Goal: Task Accomplishment & Management: Complete application form

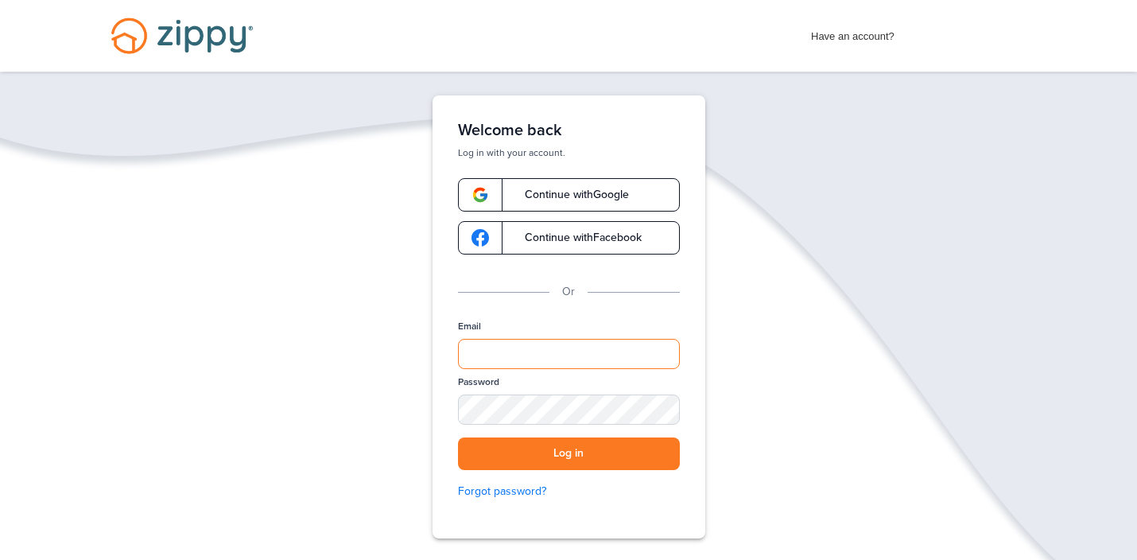
type input "**********"
click at [555, 195] on span "Continue with Google" at bounding box center [569, 194] width 120 height 11
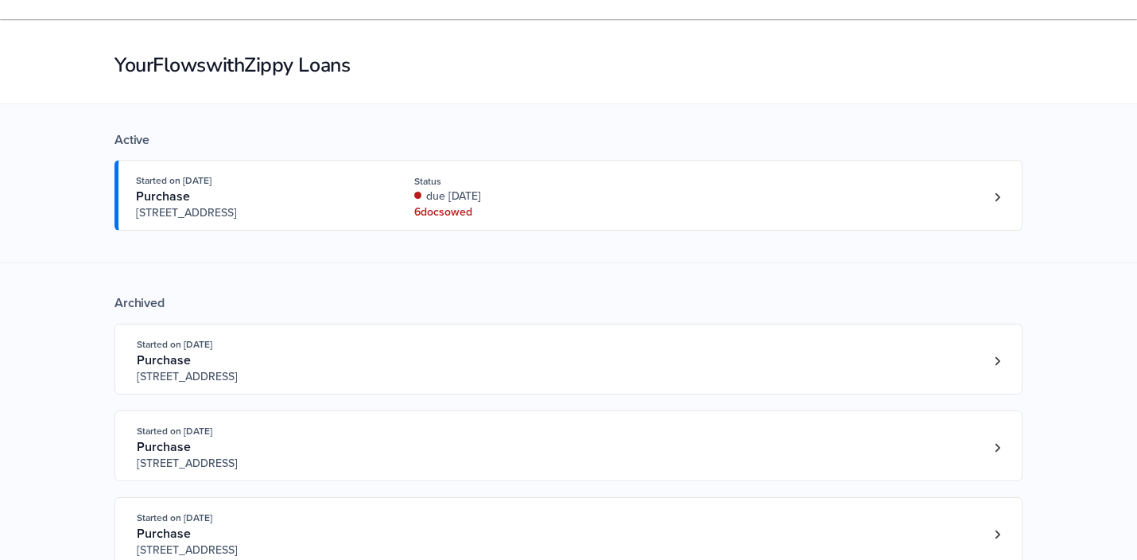
scroll to position [54, 0]
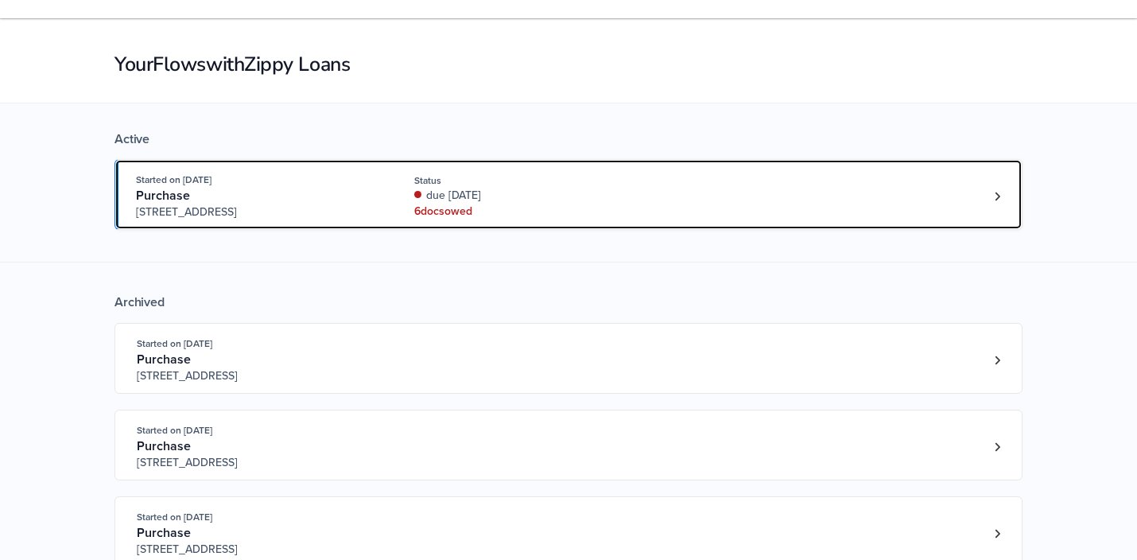
click at [453, 212] on div "6 doc s owed" at bounding box center [520, 212] width 212 height 16
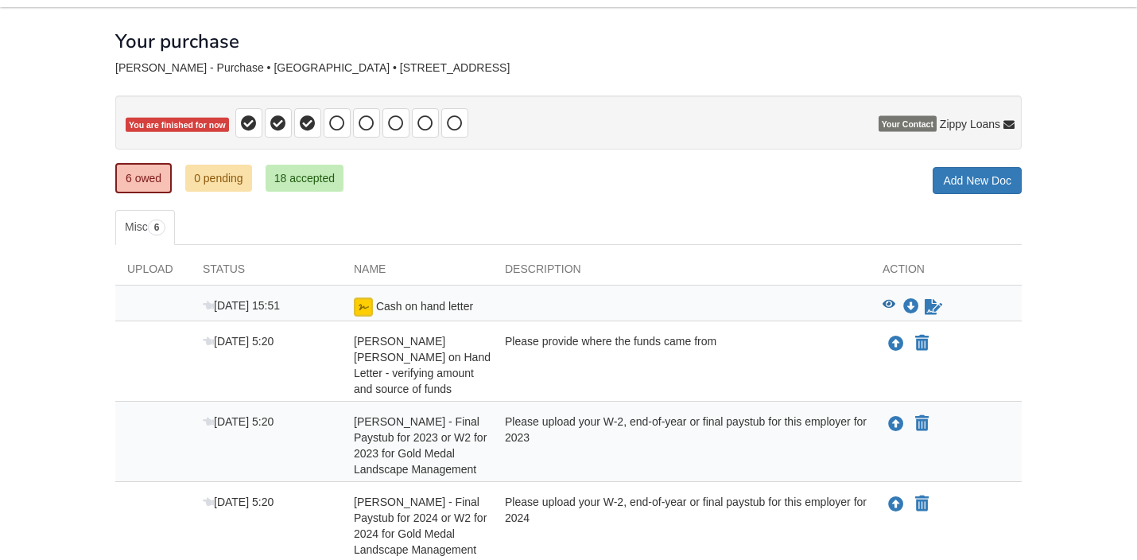
scroll to position [69, 0]
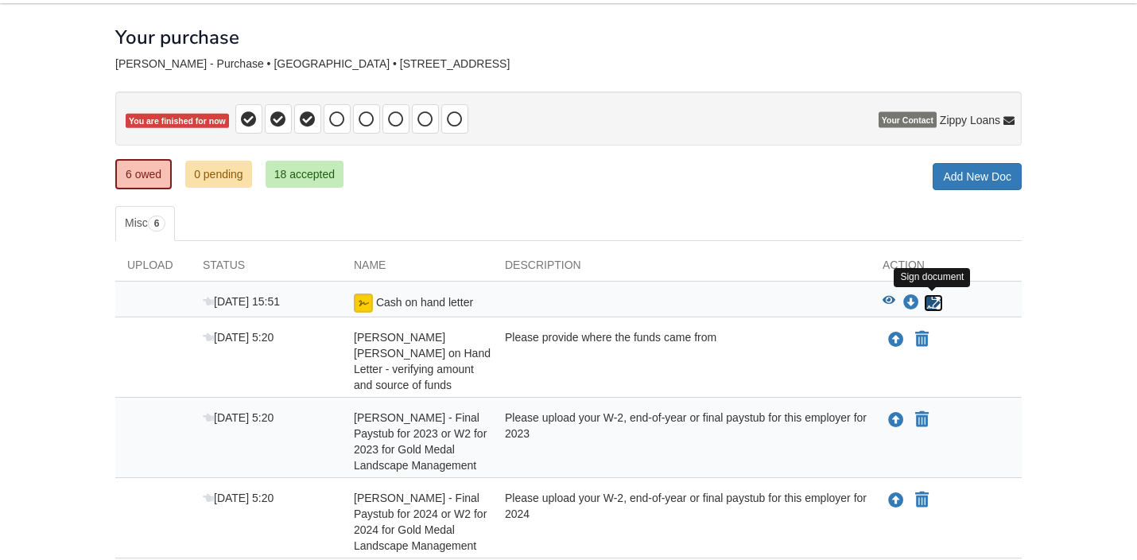
click at [931, 302] on icon "Sign Form" at bounding box center [933, 303] width 17 height 16
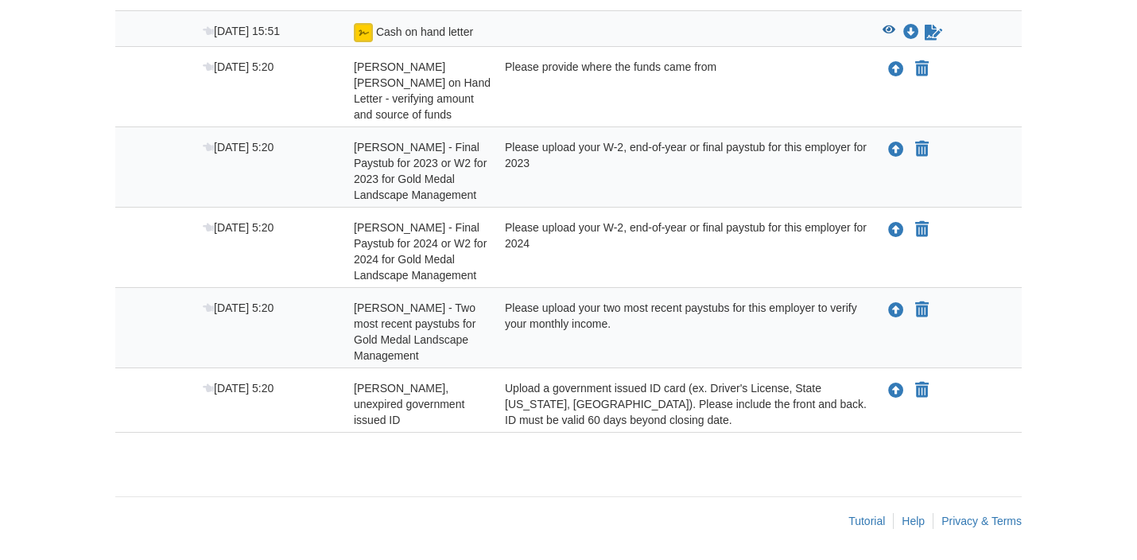
scroll to position [216, 0]
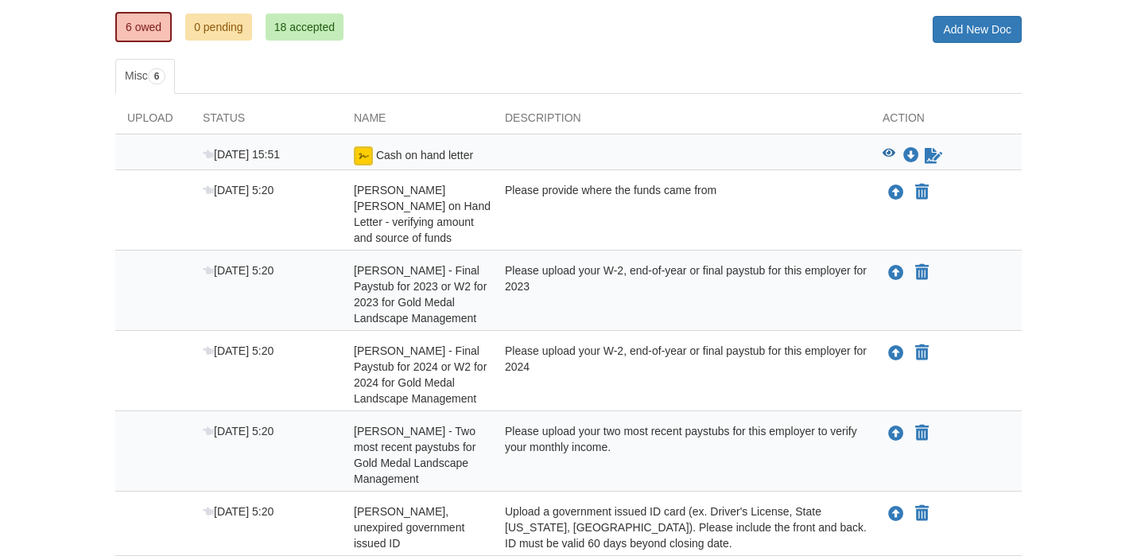
click at [783, 291] on div "Please upload your W-2, end-of-year or final paystub for this employer for 2023" at bounding box center [682, 294] width 378 height 64
click at [158, 119] on div "Upload" at bounding box center [153, 122] width 76 height 24
click at [548, 116] on div "Description" at bounding box center [682, 122] width 378 height 24
click at [429, 219] on span "[PERSON_NAME] [PERSON_NAME] on Hand Letter - verifying amount and source of fun…" at bounding box center [422, 214] width 137 height 60
click at [900, 274] on icon "Upload Rique Morales Meneses - Final Paystub for 2023 or W2 for 2023 for Gold M…" at bounding box center [896, 274] width 16 height 16
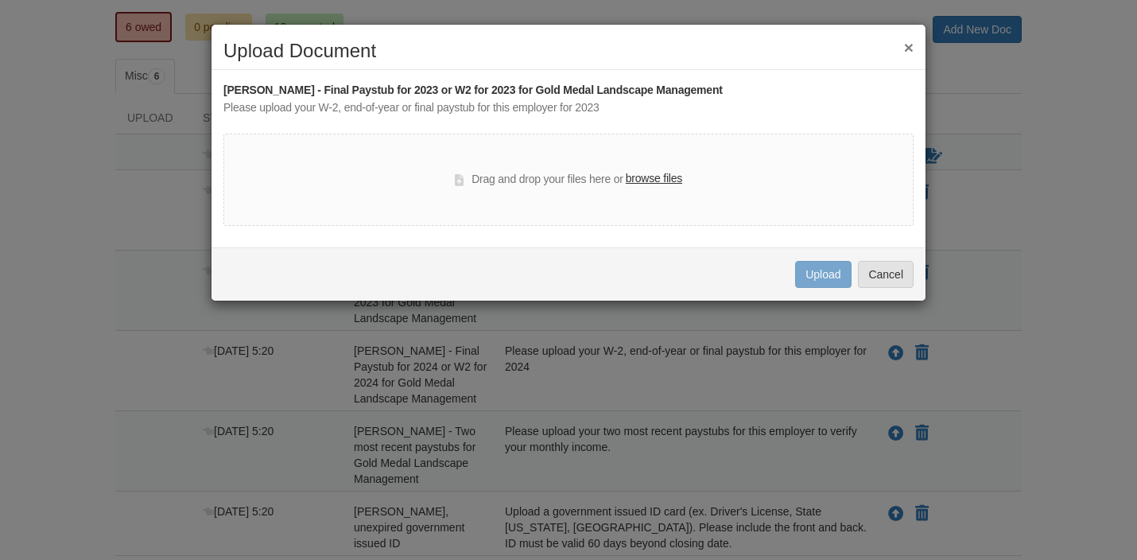
click at [647, 181] on label "browse files" at bounding box center [654, 178] width 56 height 17
click at [0, 0] on input "browse files" at bounding box center [0, 0] width 0 height 0
click at [904, 52] on button "×" at bounding box center [909, 47] width 10 height 17
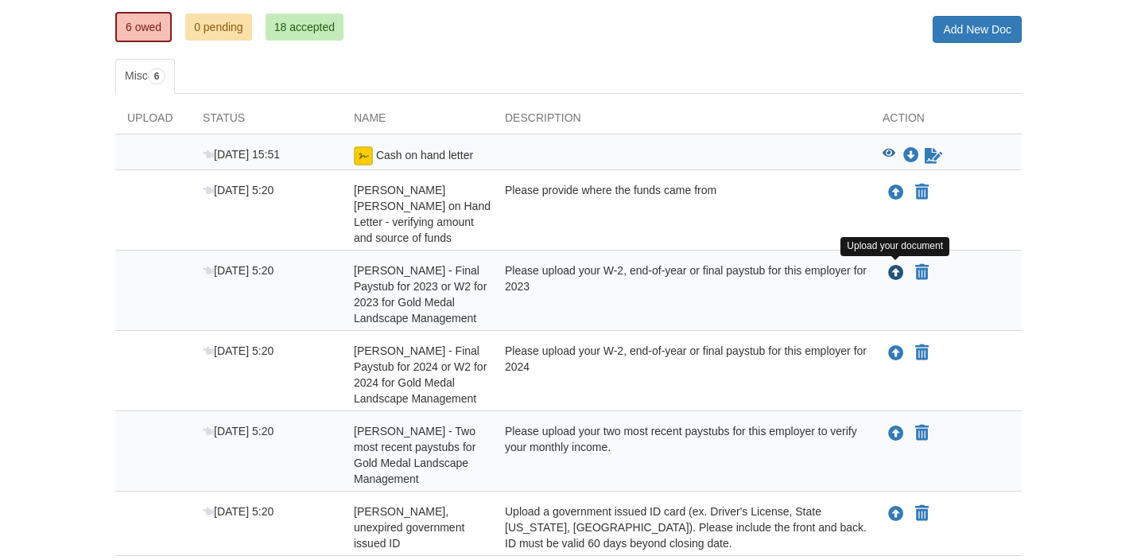
click at [896, 272] on icon "Upload Rique Morales Meneses - Final Paystub for 2023 or W2 for 2023 for Gold M…" at bounding box center [896, 274] width 16 height 16
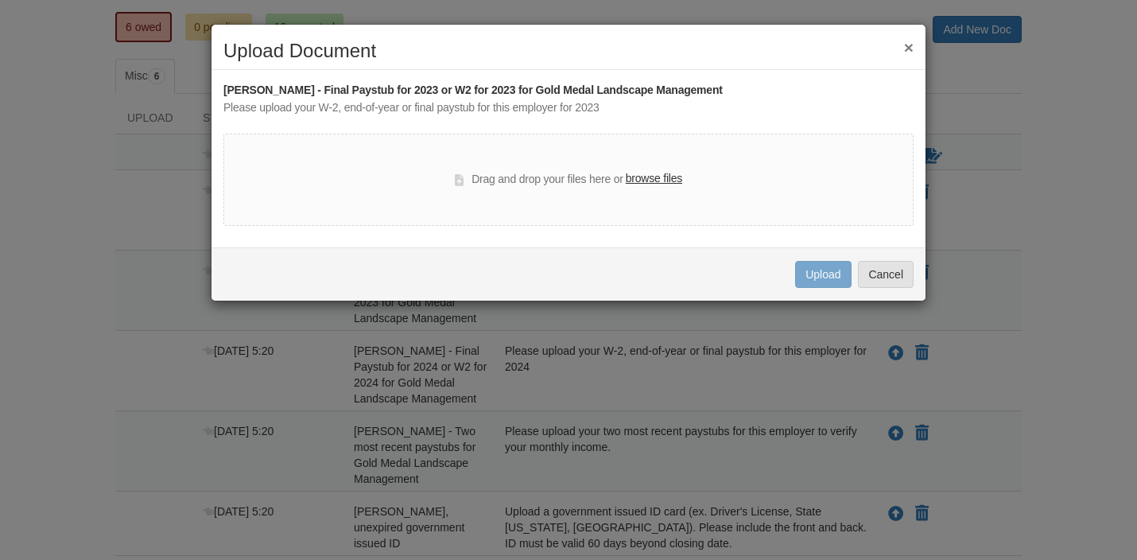
click at [664, 177] on label "browse files" at bounding box center [654, 178] width 56 height 17
click at [0, 0] on input "browse files" at bounding box center [0, 0] width 0 height 0
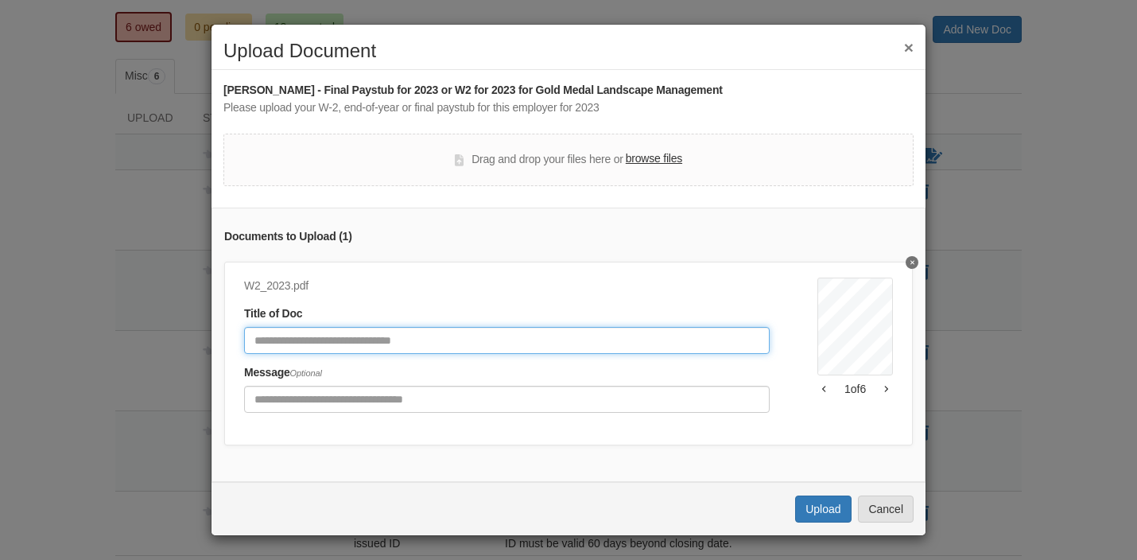
click at [497, 335] on input "Document Title" at bounding box center [507, 340] width 526 height 27
type input "*******"
click button "Upload" at bounding box center [823, 509] width 56 height 27
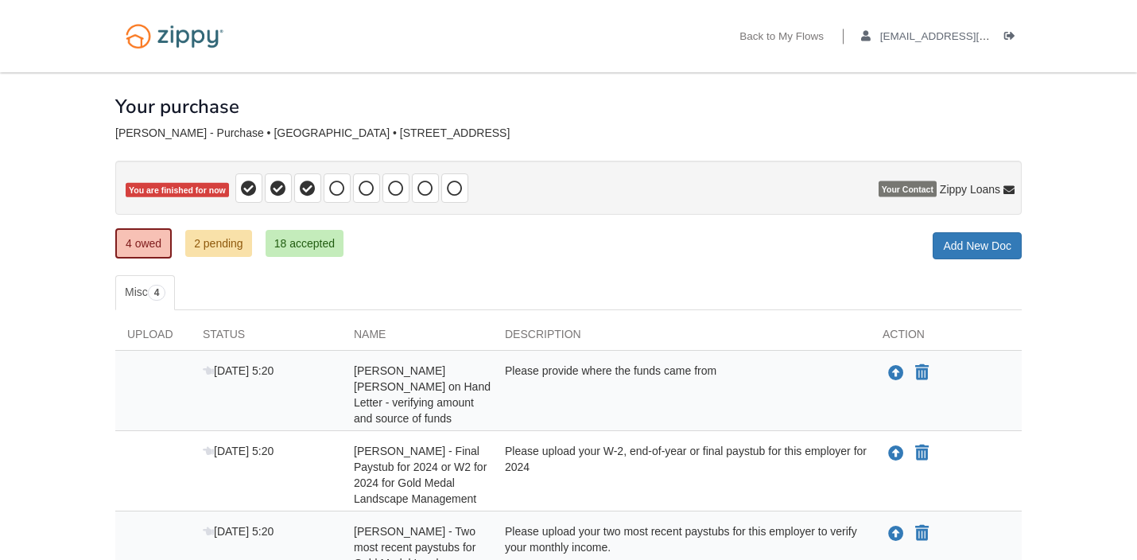
scroll to position [216, 0]
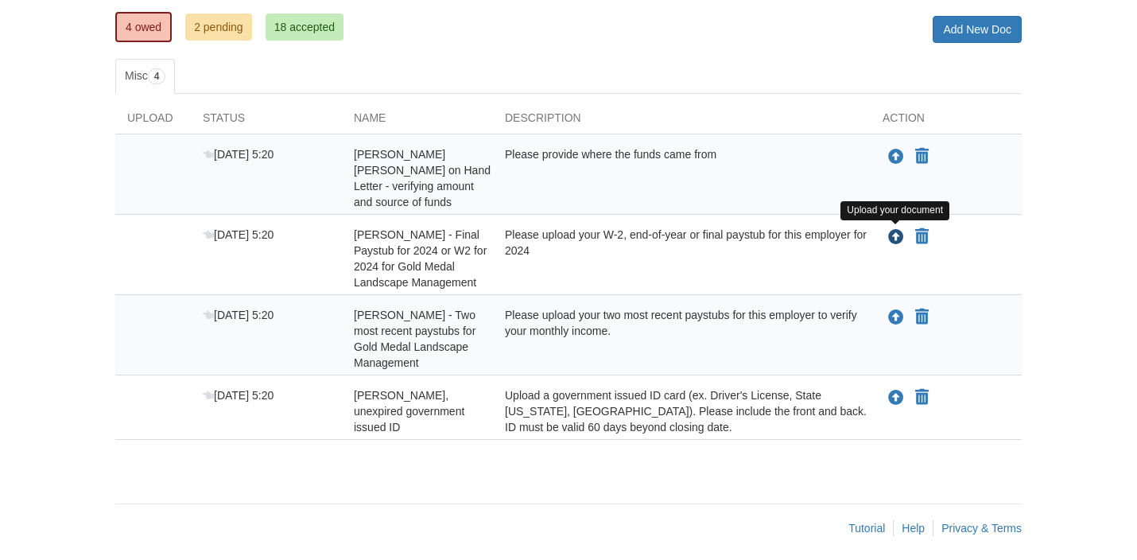
click at [900, 231] on icon "Upload Rique Morales Meneses - Final Paystub for 2024 or W2 for 2024 for Gold M…" at bounding box center [896, 238] width 16 height 16
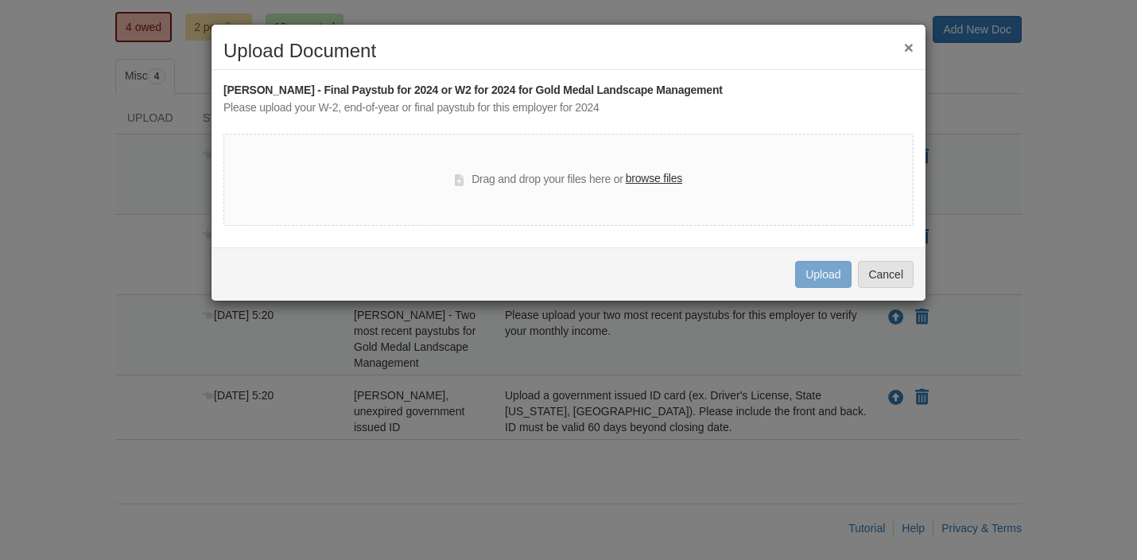
click at [644, 186] on label "browse files" at bounding box center [654, 178] width 56 height 17
click at [0, 0] on input "browse files" at bounding box center [0, 0] width 0 height 0
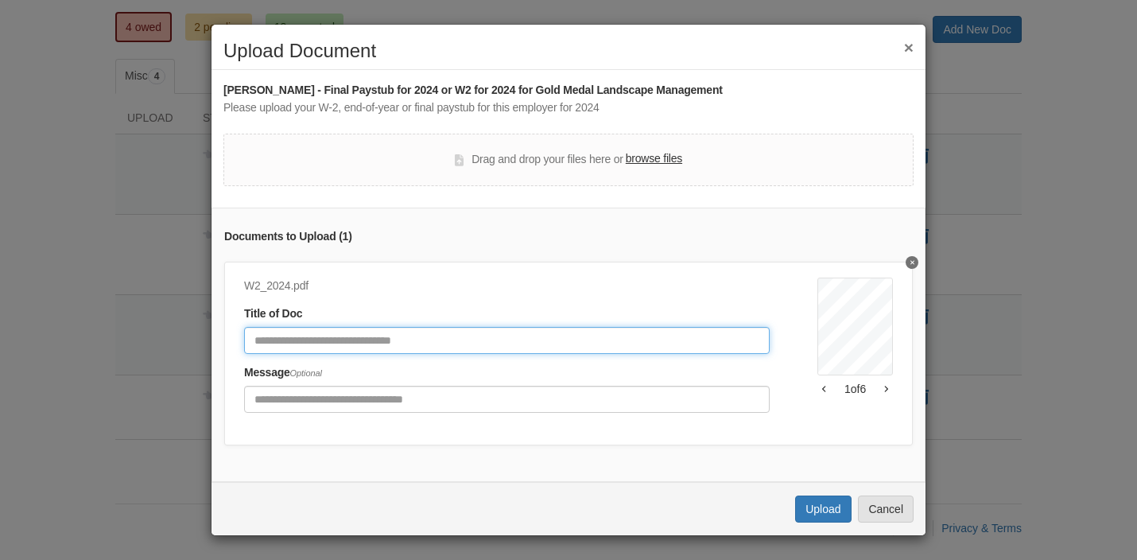
click at [423, 336] on input "Document Title" at bounding box center [507, 340] width 526 height 27
type input "*******"
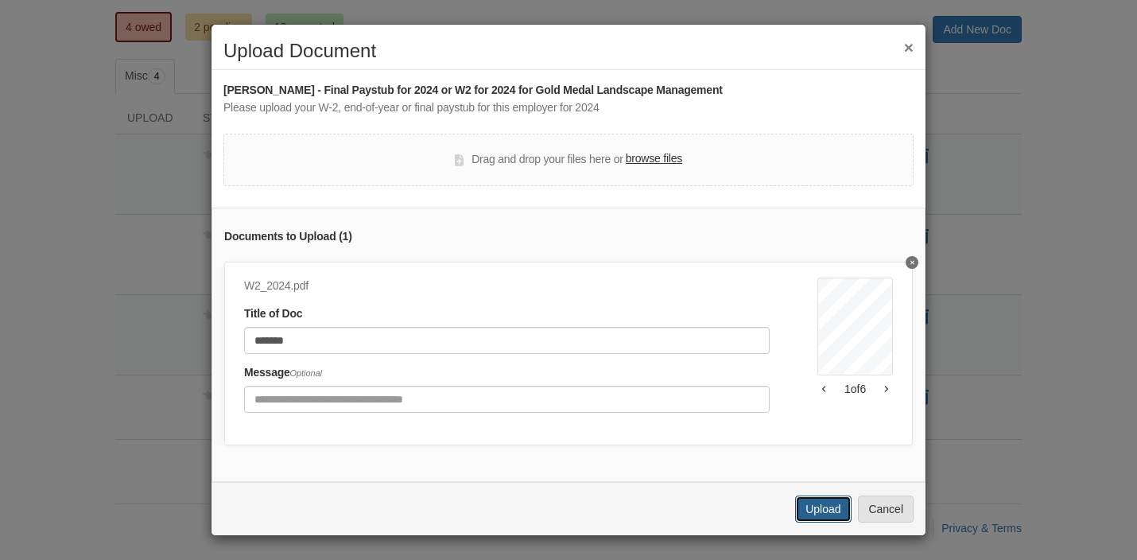
click at [839, 517] on button "Upload" at bounding box center [823, 509] width 56 height 27
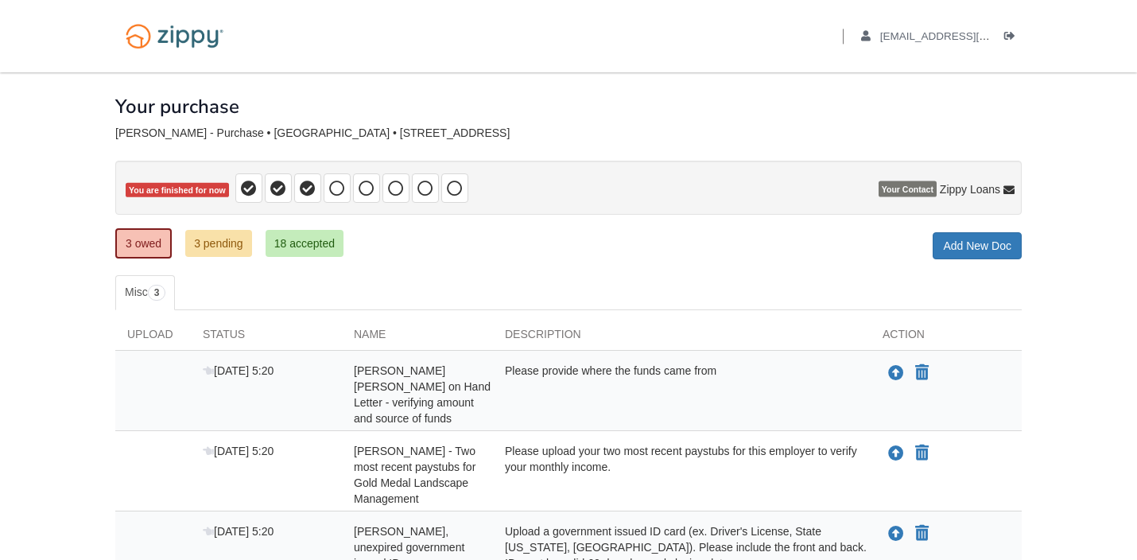
scroll to position [143, 0]
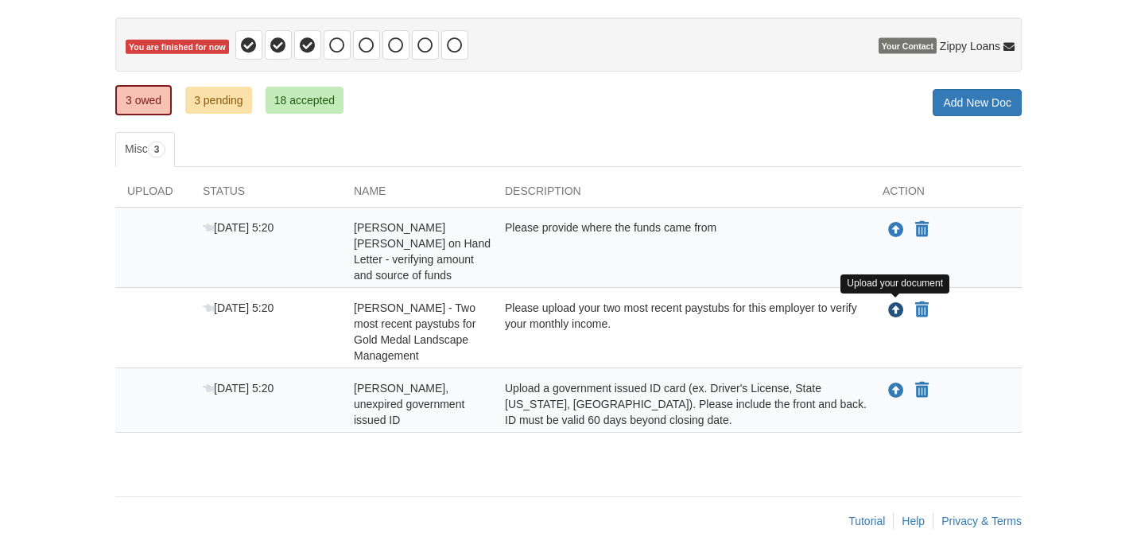
click at [896, 309] on icon "Upload Rique Morales Meneses - Two most recent paystubs for Gold Medal Landscap…" at bounding box center [896, 311] width 16 height 16
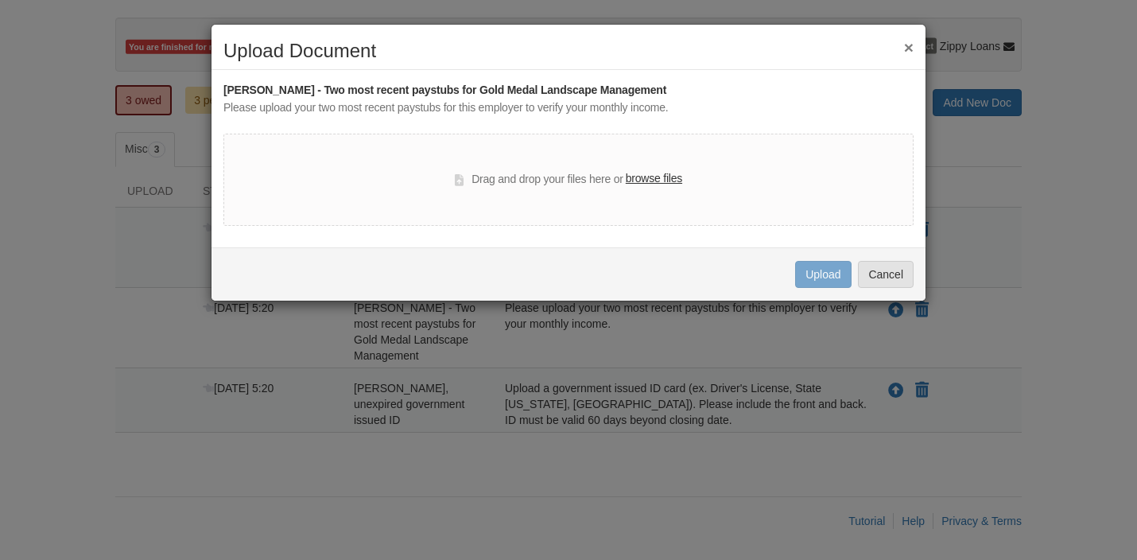
click at [659, 180] on label "browse files" at bounding box center [654, 178] width 56 height 17
click at [0, 0] on input "browse files" at bounding box center [0, 0] width 0 height 0
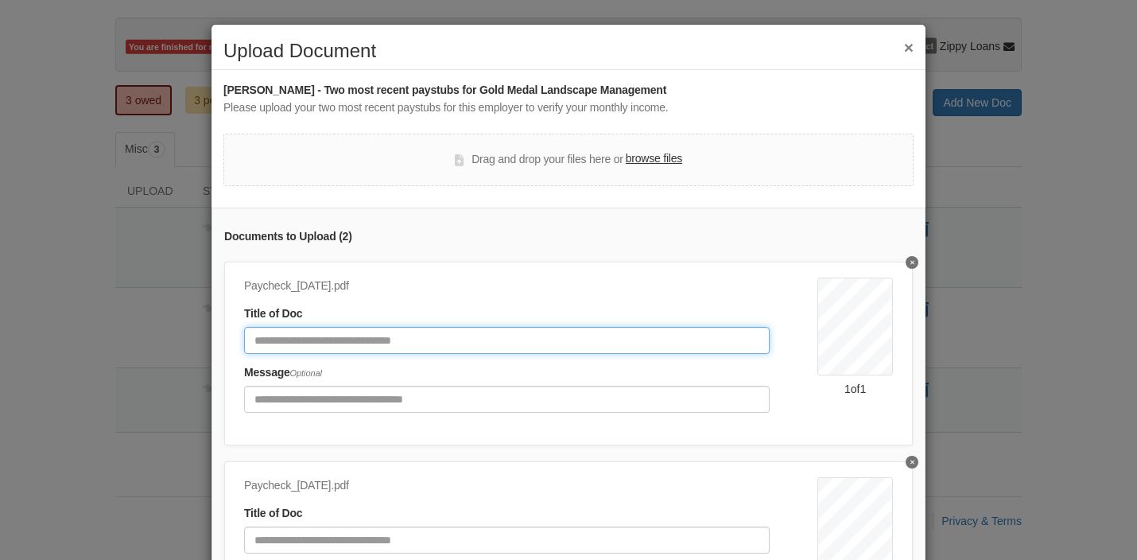
click at [426, 341] on input "Document Title" at bounding box center [507, 340] width 526 height 27
type input "********"
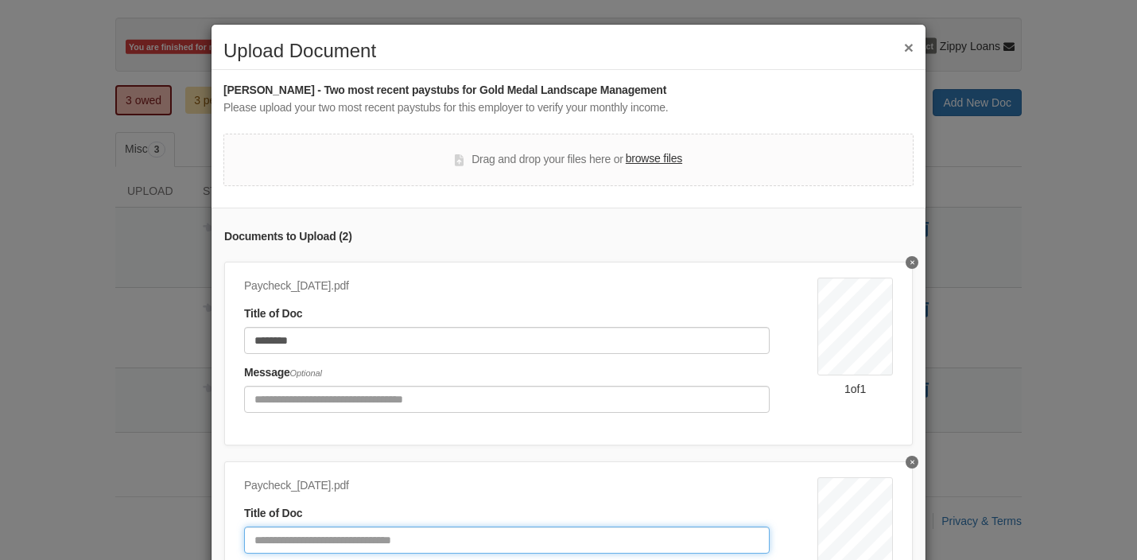
click at [404, 548] on input "Document Title" at bounding box center [507, 540] width 526 height 27
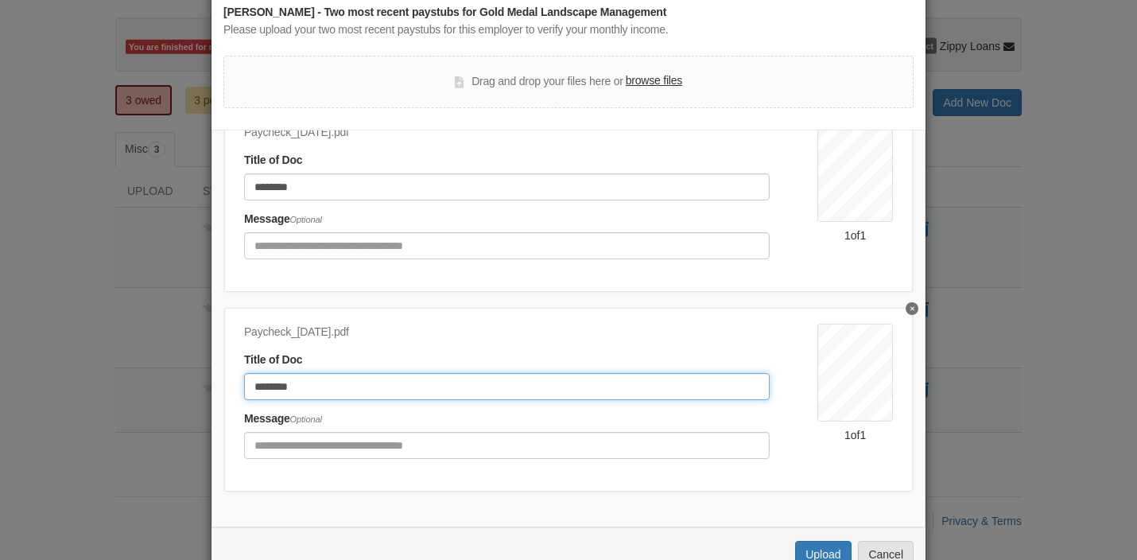
scroll to position [123, 0]
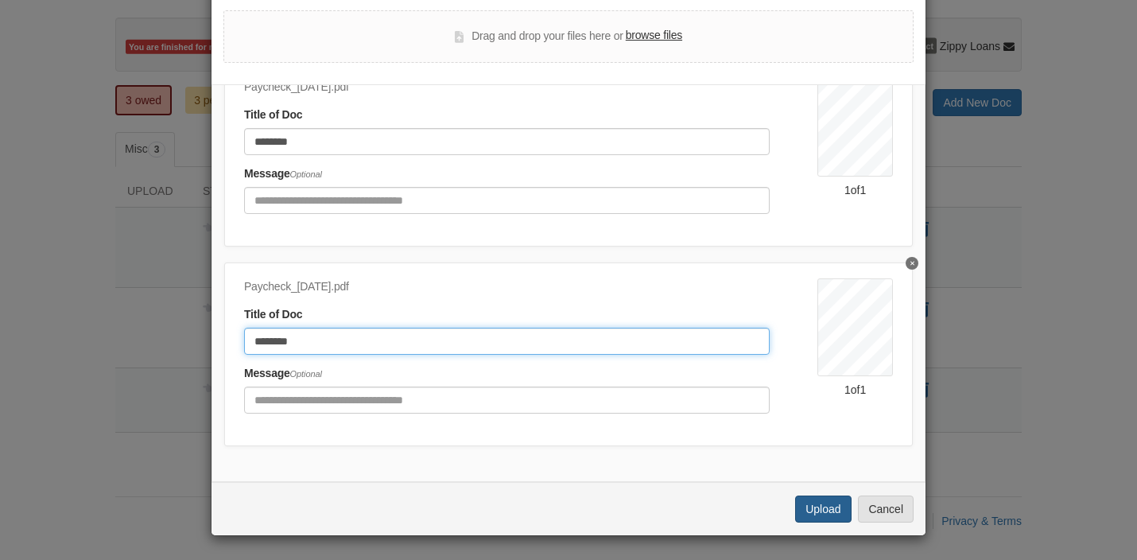
type input "********"
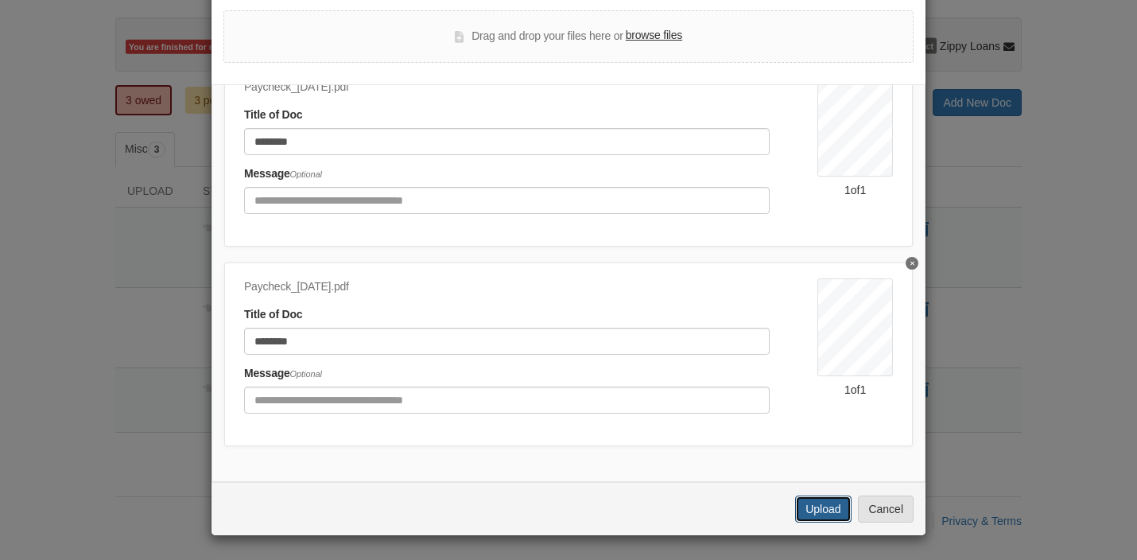
click at [812, 508] on button "Upload" at bounding box center [823, 509] width 56 height 27
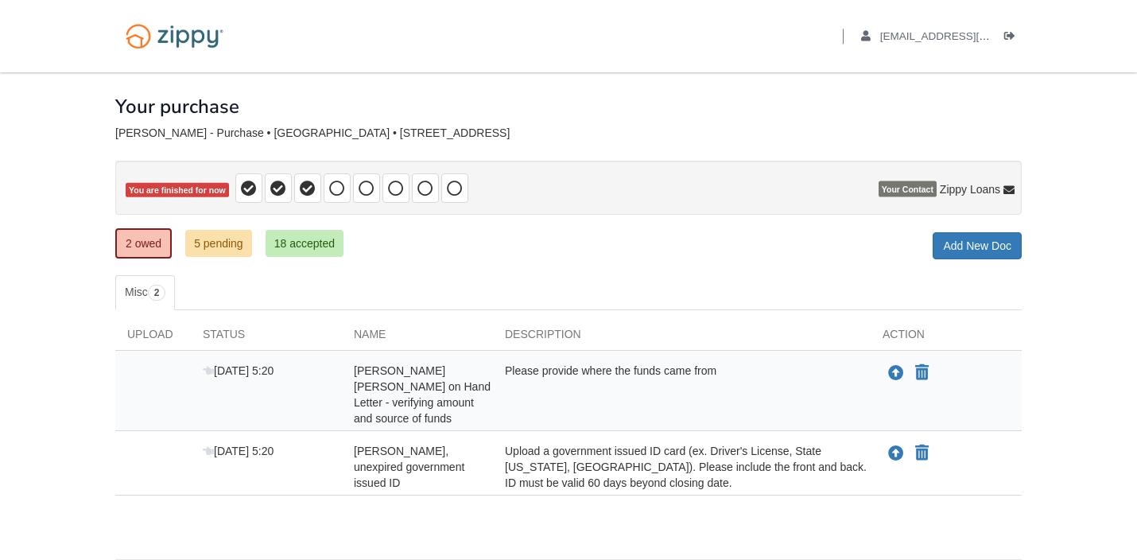
scroll to position [63, 0]
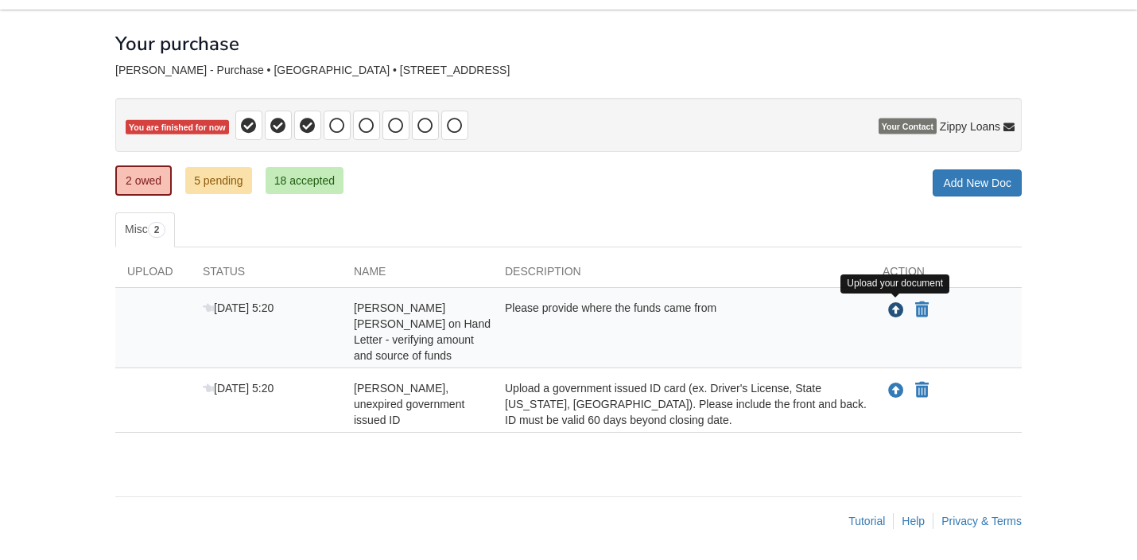
click at [896, 308] on icon "Upload Rique Morales Meneses - Cash on Hand Letter - verifying amount and sourc…" at bounding box center [896, 311] width 16 height 16
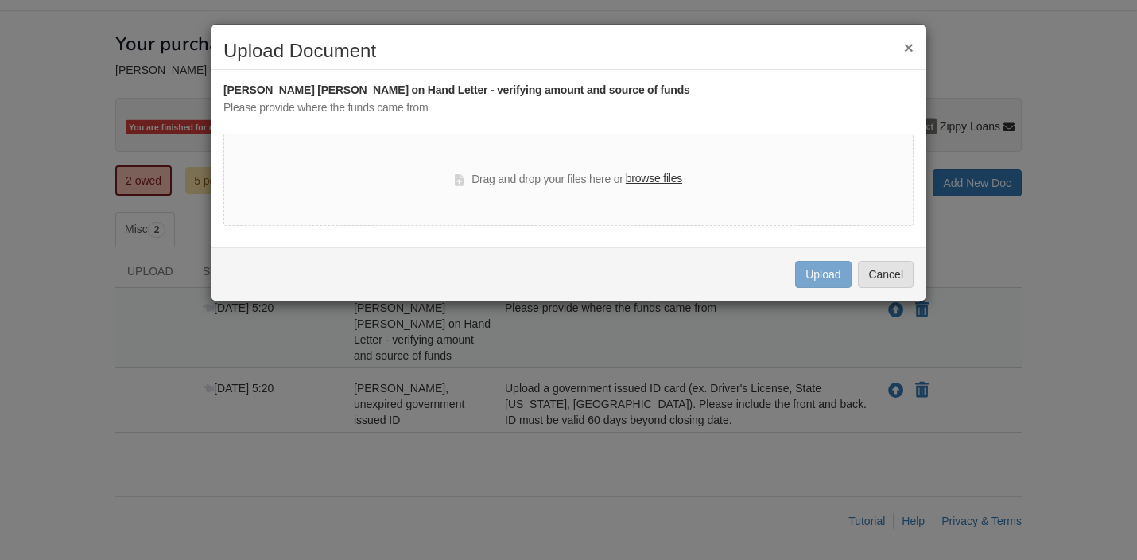
click at [651, 183] on label "browse files" at bounding box center [654, 178] width 56 height 17
click at [0, 0] on input "browse files" at bounding box center [0, 0] width 0 height 0
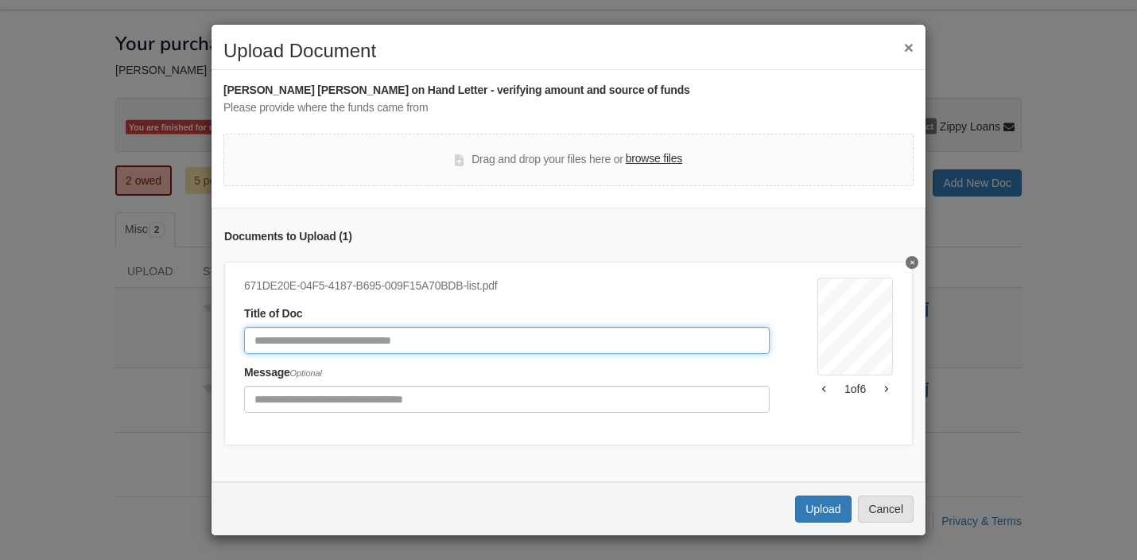
click at [520, 341] on input "Document Title" at bounding box center [507, 340] width 526 height 27
type input "**********"
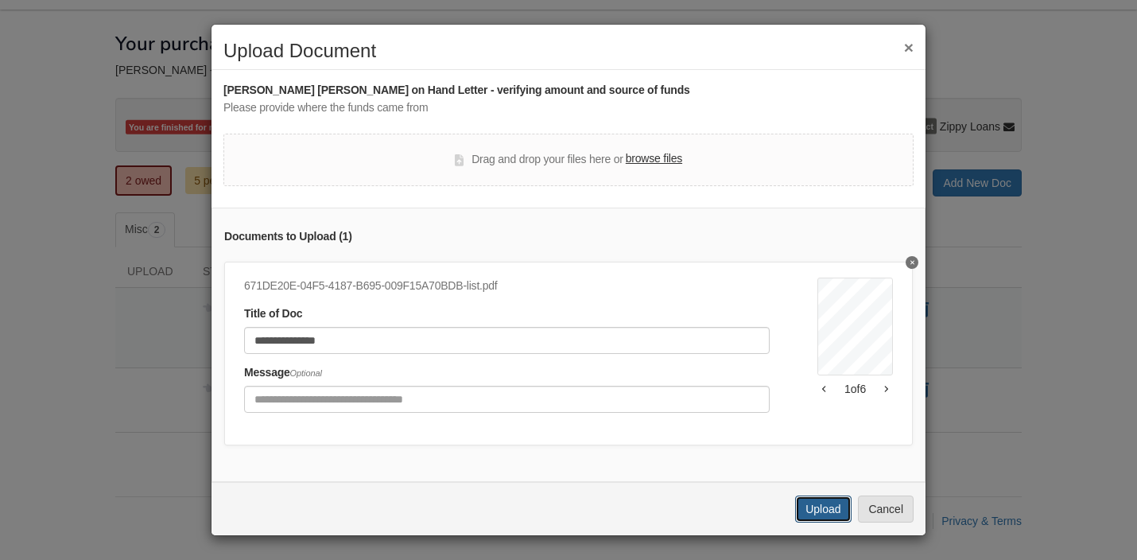
click at [837, 507] on button "Upload" at bounding box center [823, 509] width 56 height 27
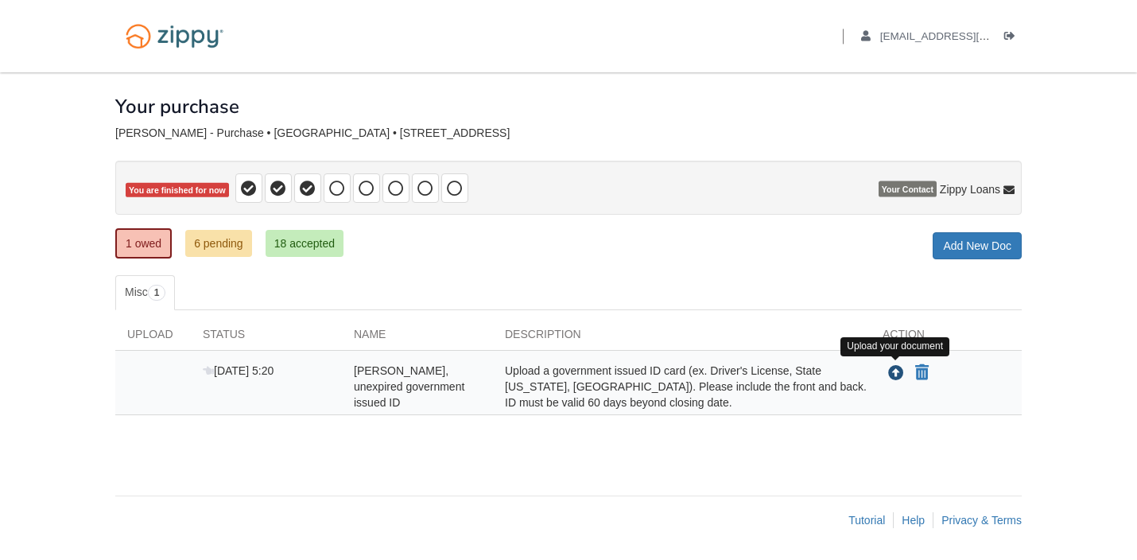
click at [895, 373] on icon "Upload Rique Morales Meneses - Valid, unexpired government issued ID" at bounding box center [896, 374] width 16 height 16
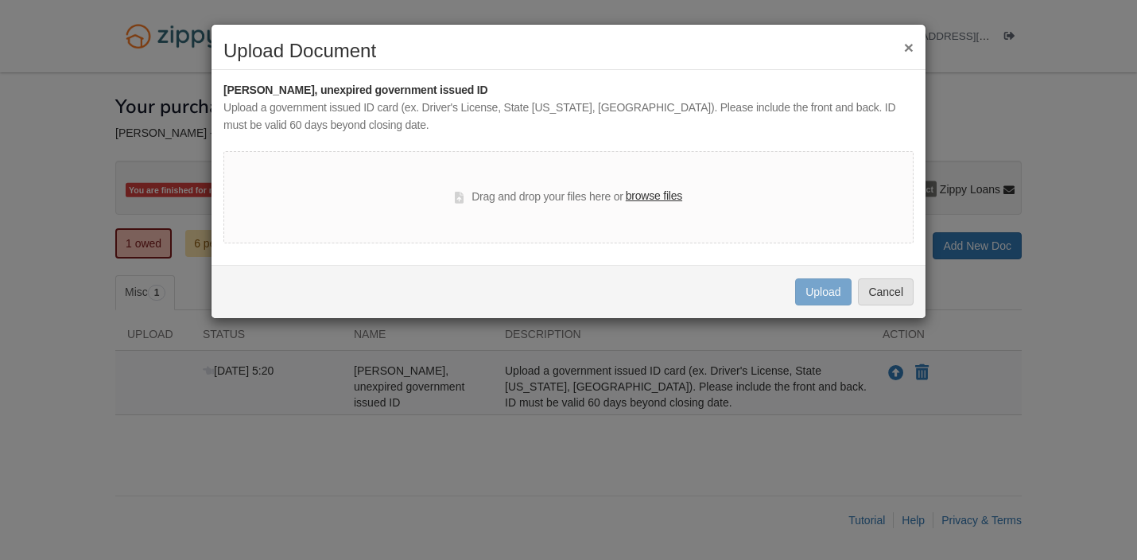
click at [664, 201] on label "browse files" at bounding box center [654, 196] width 56 height 17
click at [0, 0] on input "browse files" at bounding box center [0, 0] width 0 height 0
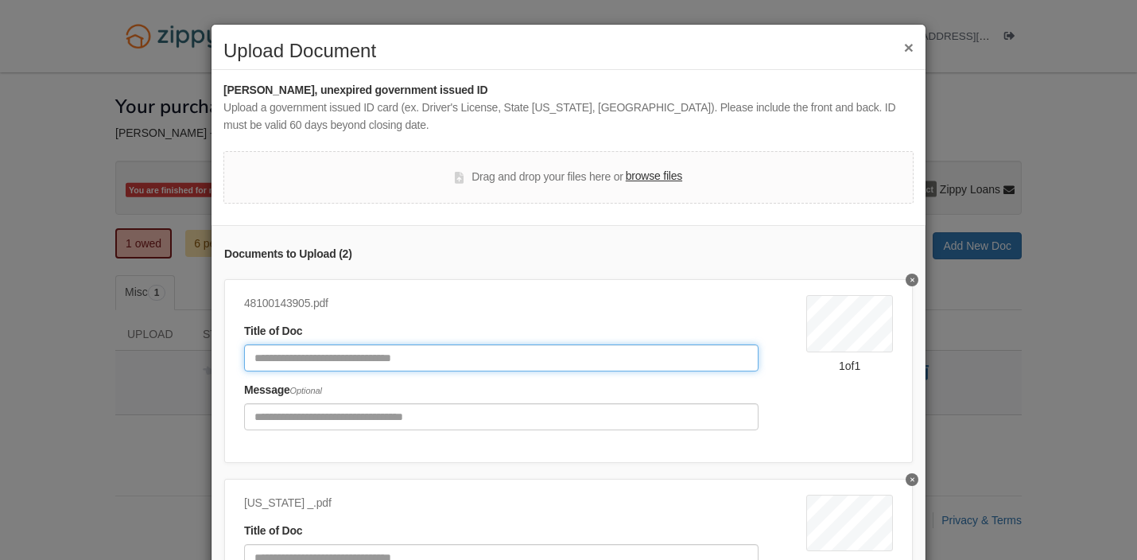
click at [433, 356] on input "Document Title" at bounding box center [501, 357] width 515 height 27
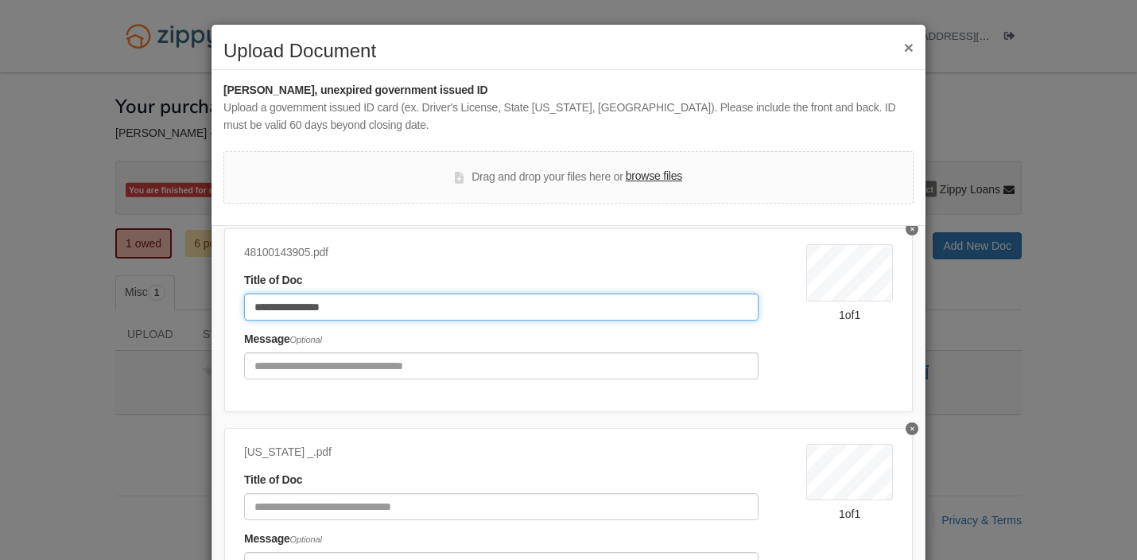
scroll to position [58, 0]
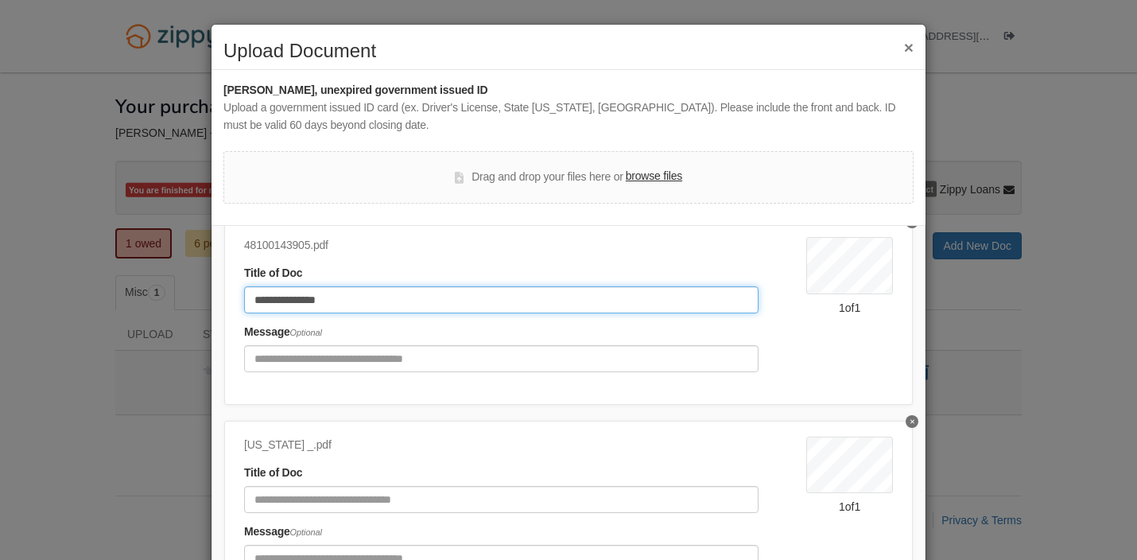
type input "**********"
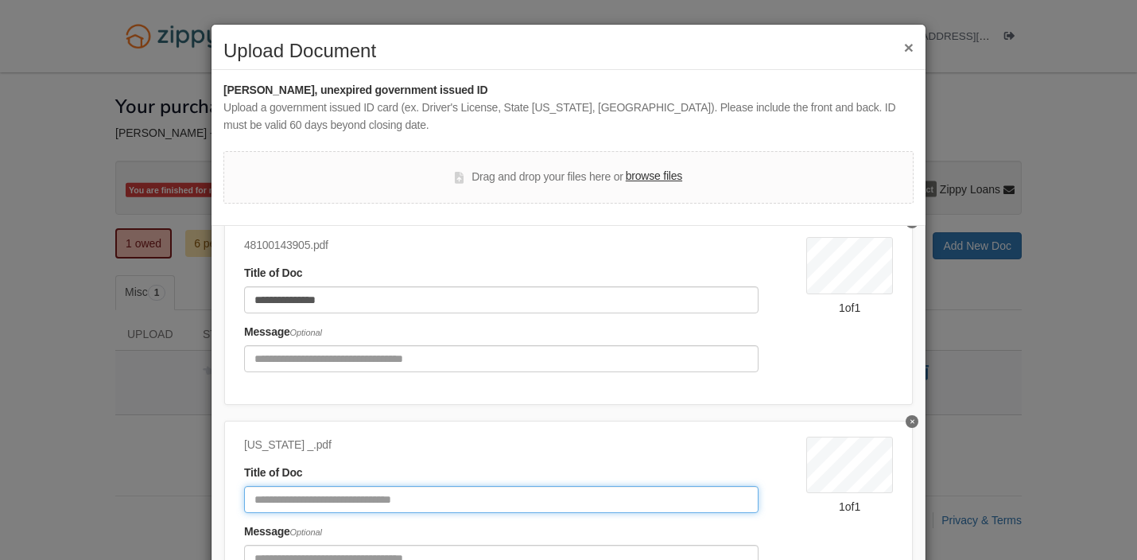
click at [381, 503] on input "Document Title" at bounding box center [501, 499] width 515 height 27
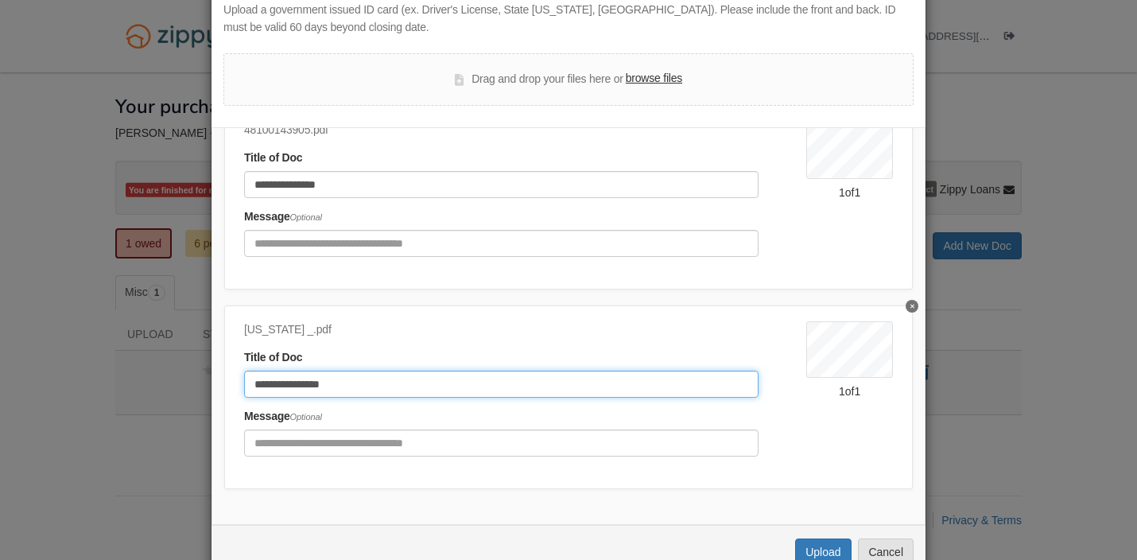
scroll to position [141, 0]
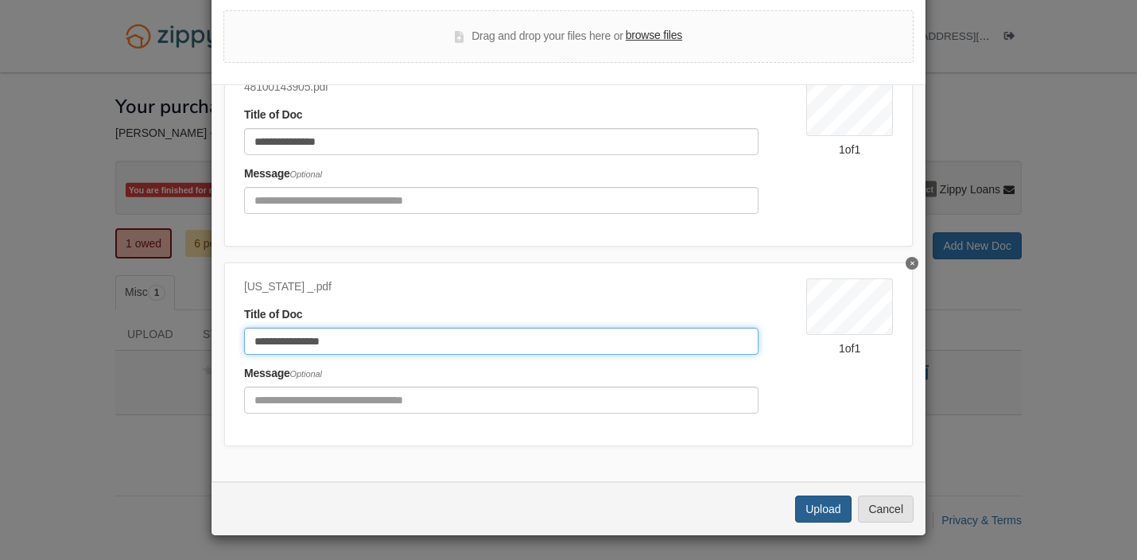
type input "**********"
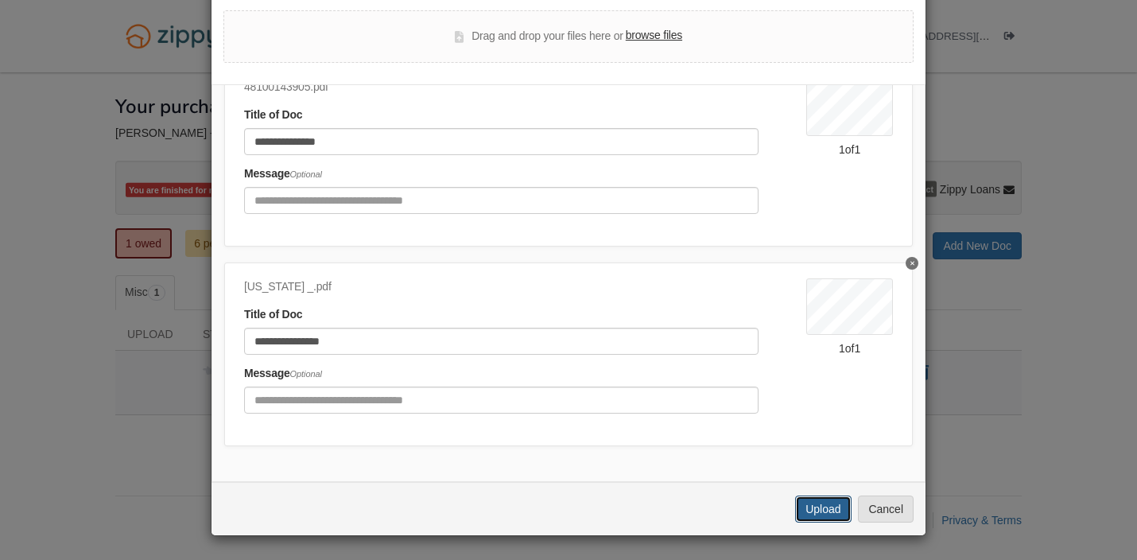
click at [822, 509] on button "Upload" at bounding box center [823, 509] width 56 height 27
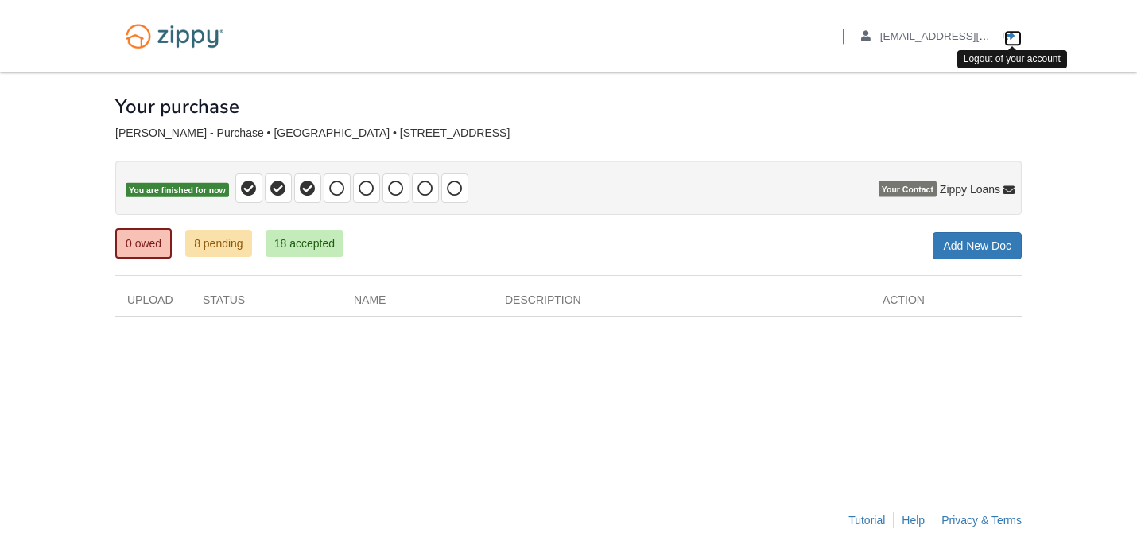
click at [1015, 40] on icon "Log out" at bounding box center [1010, 36] width 11 height 11
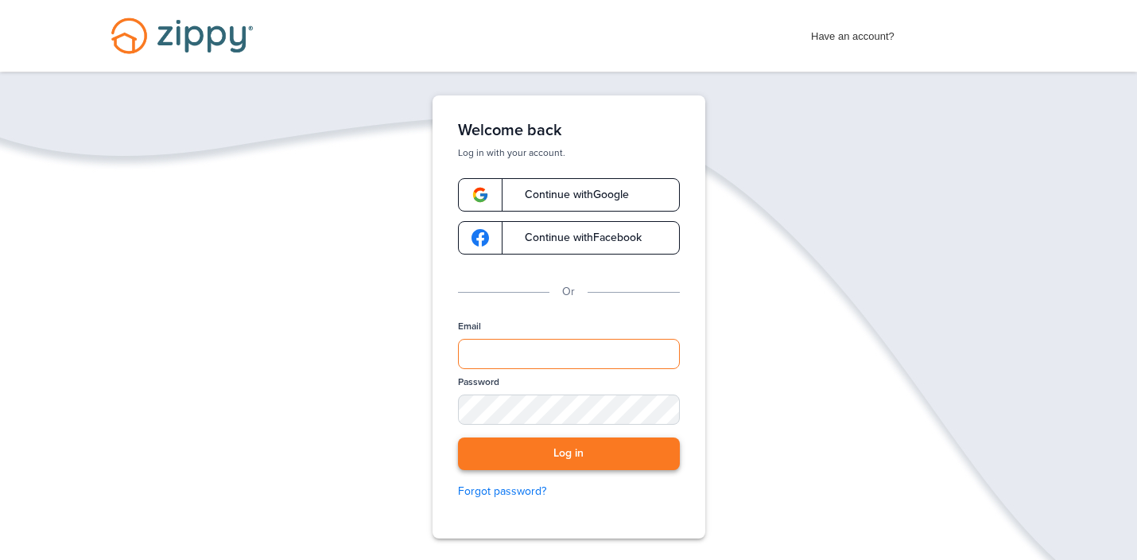
type input "**********"
click at [533, 453] on button "Log in" at bounding box center [569, 453] width 222 height 33
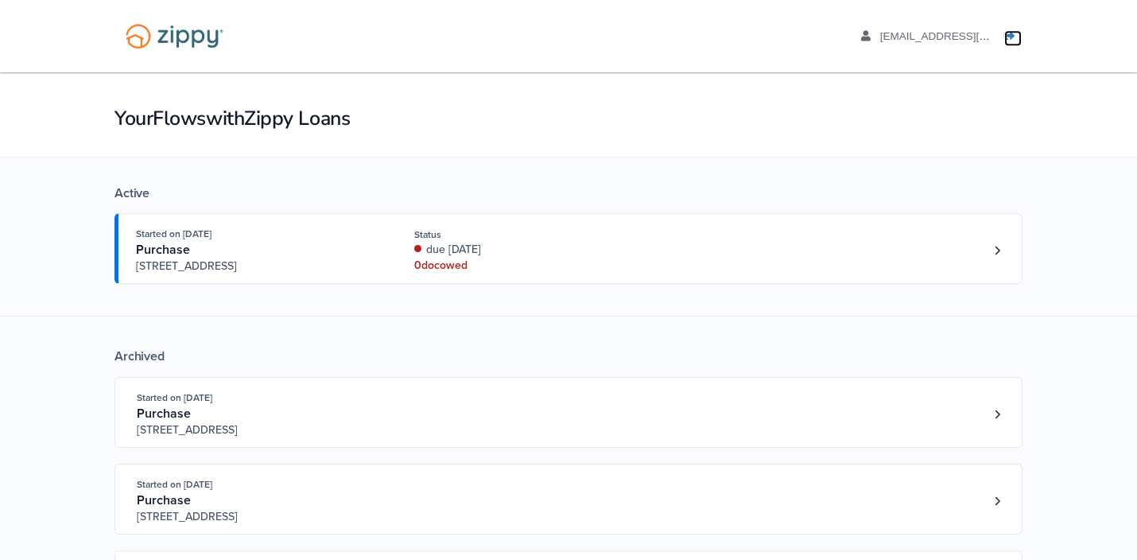
click at [1009, 38] on icon "Log out" at bounding box center [1010, 36] width 11 height 11
